Goal: Task Accomplishment & Management: Manage account settings

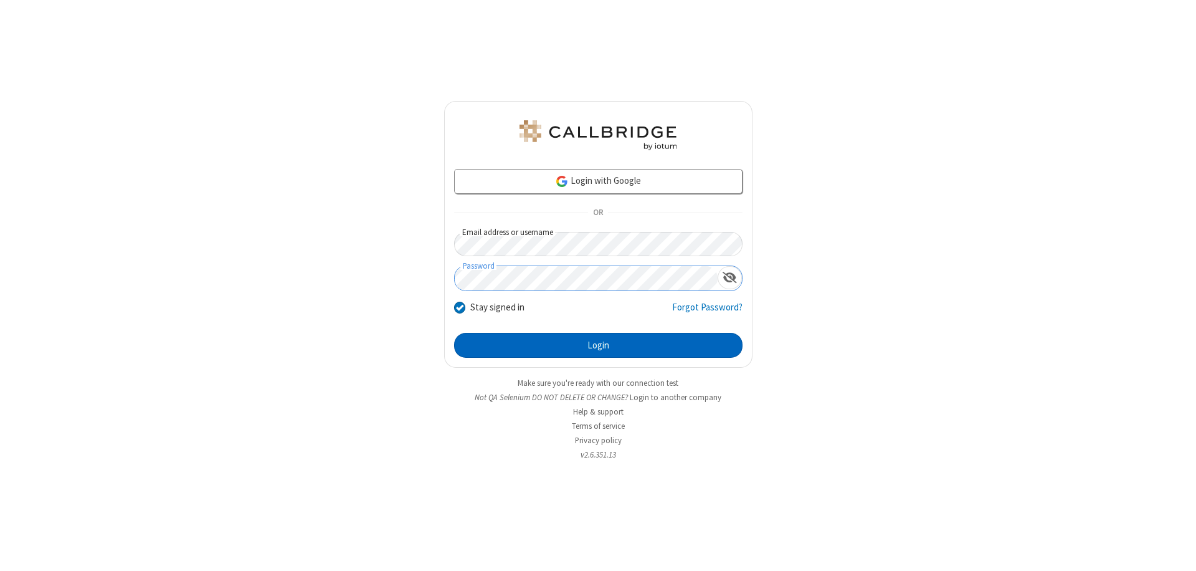
click at [598, 345] on button "Login" at bounding box center [598, 345] width 288 height 25
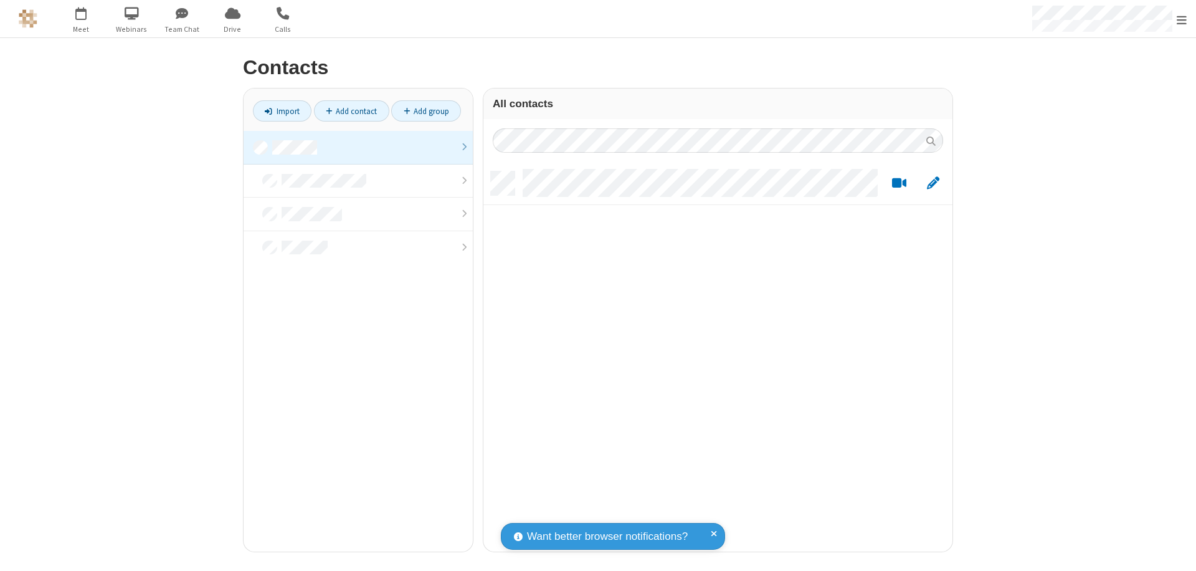
scroll to position [380, 460]
click at [358, 147] on link at bounding box center [358, 148] width 229 height 34
click at [351, 111] on link "Add contact" at bounding box center [351, 110] width 75 height 21
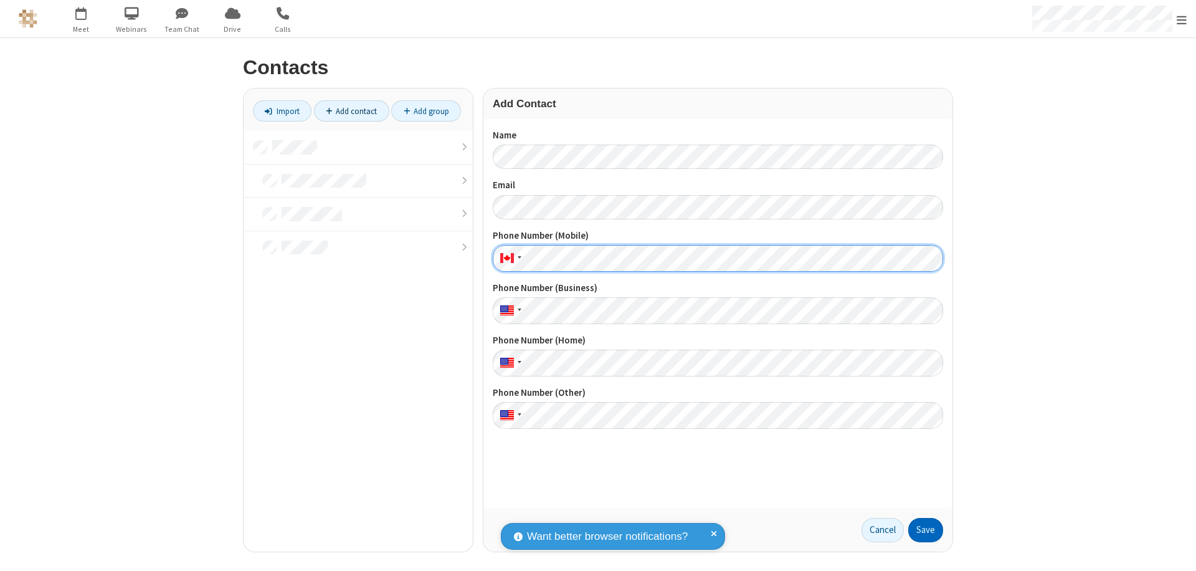
click at [926, 529] on button "Save" at bounding box center [925, 530] width 35 height 25
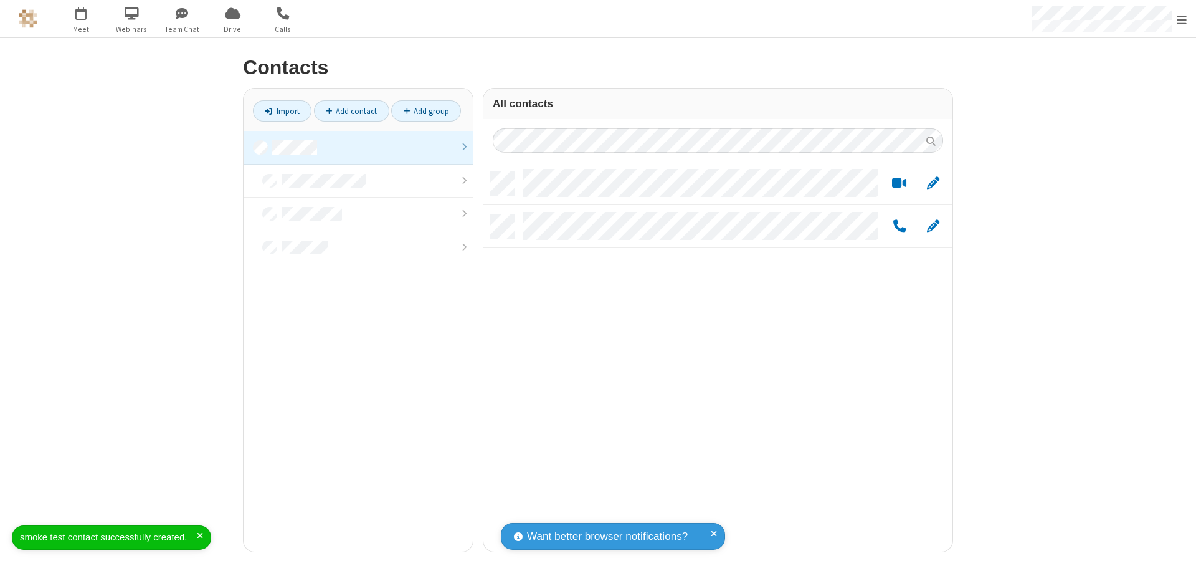
scroll to position [380, 460]
click at [351, 111] on link "Add contact" at bounding box center [351, 110] width 75 height 21
